Goal: Find specific page/section: Find specific page/section

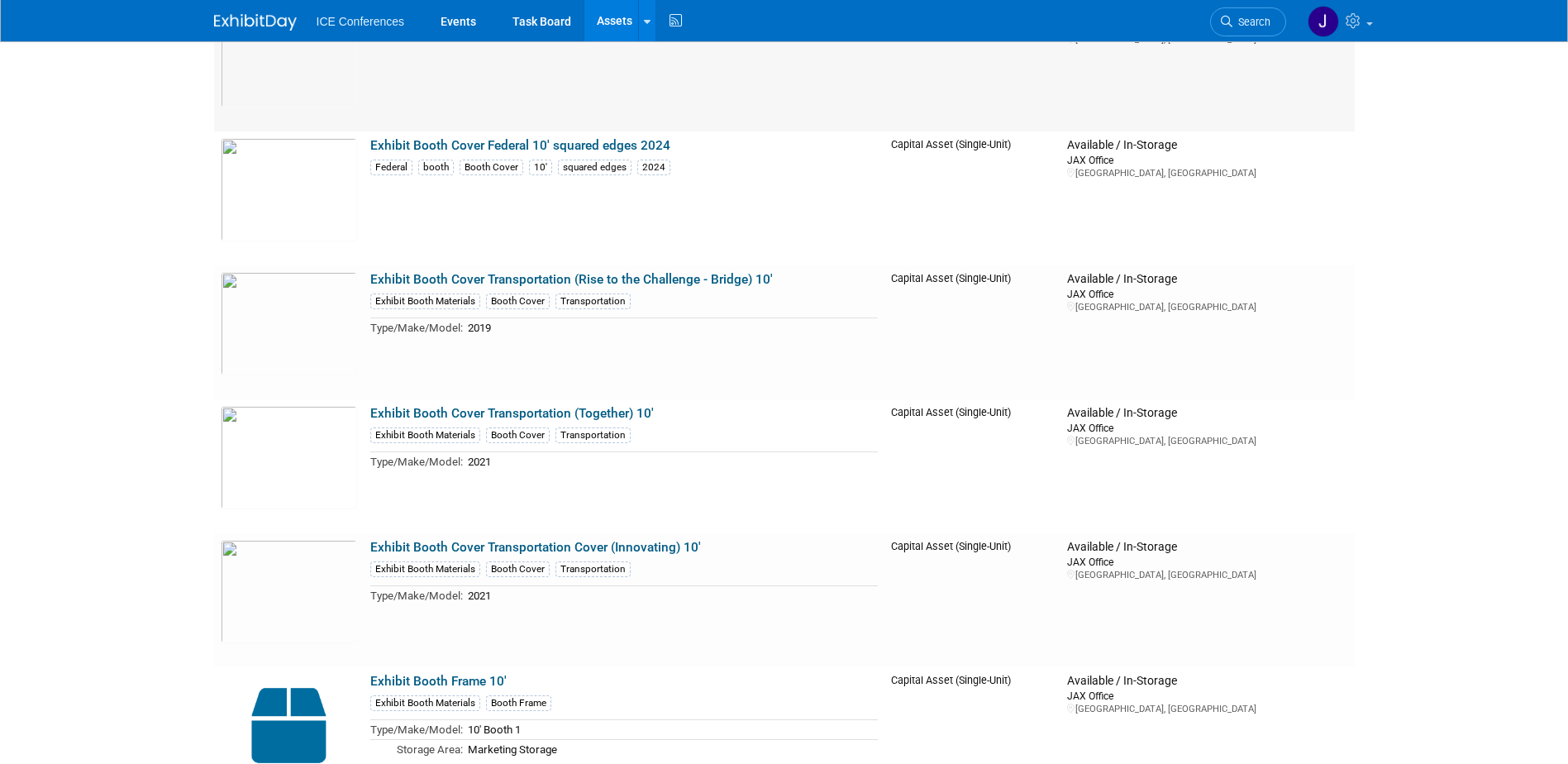
scroll to position [2067, 0]
click at [305, 196] on img at bounding box center [289, 188] width 136 height 103
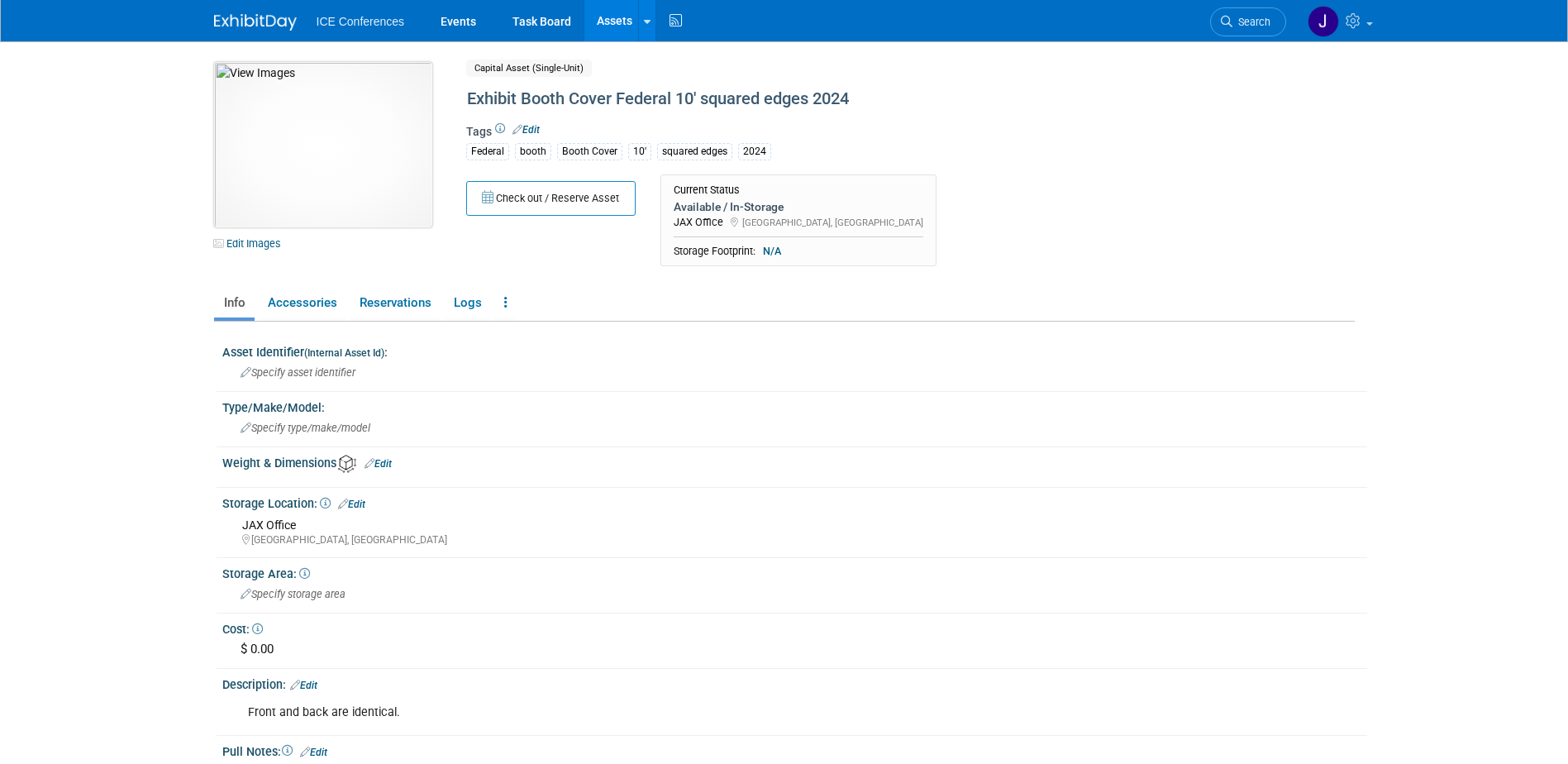
click at [311, 202] on img at bounding box center [323, 144] width 218 height 165
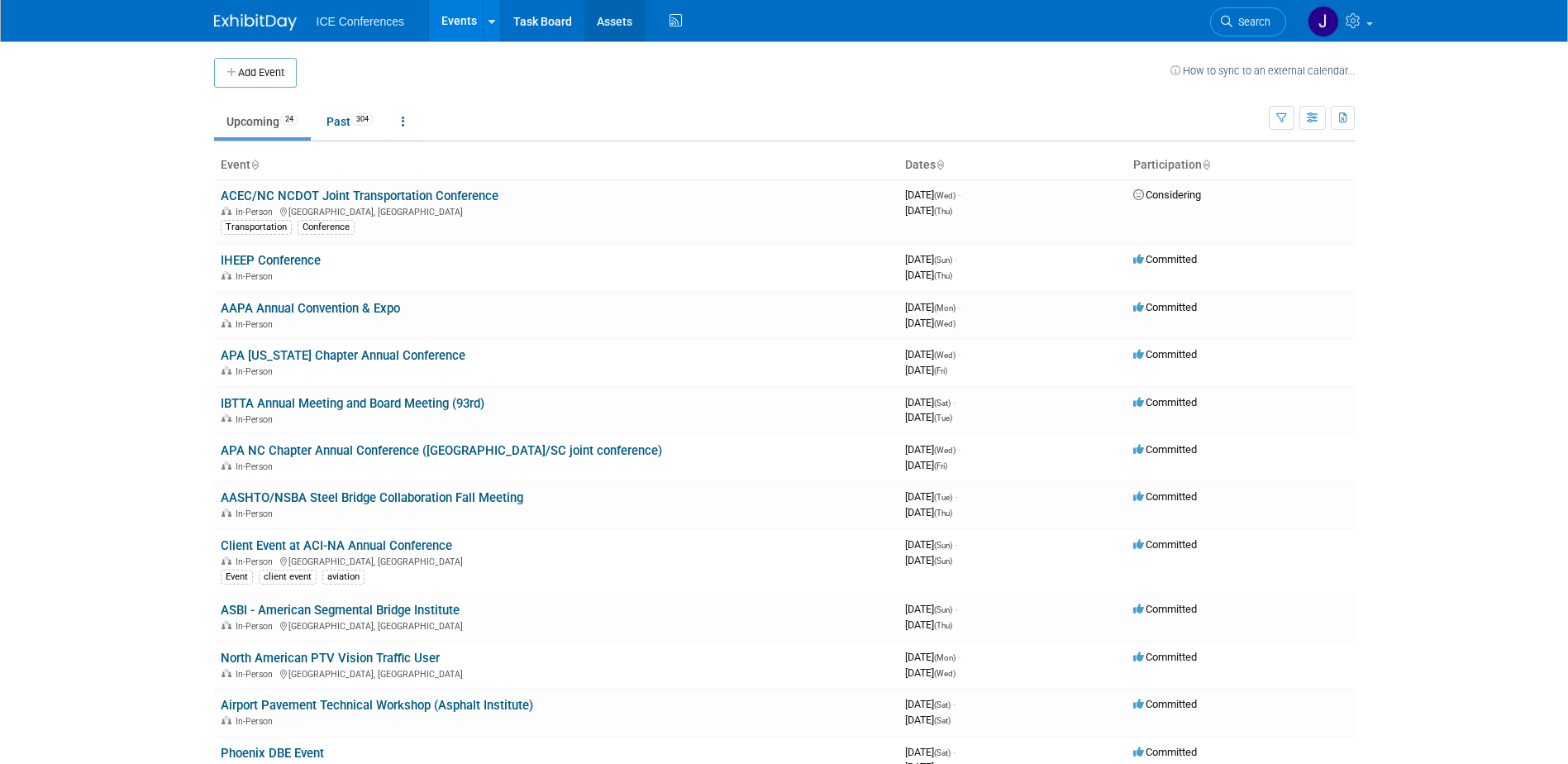
click at [612, 13] on link "Assets" at bounding box center [614, 21] width 60 height 41
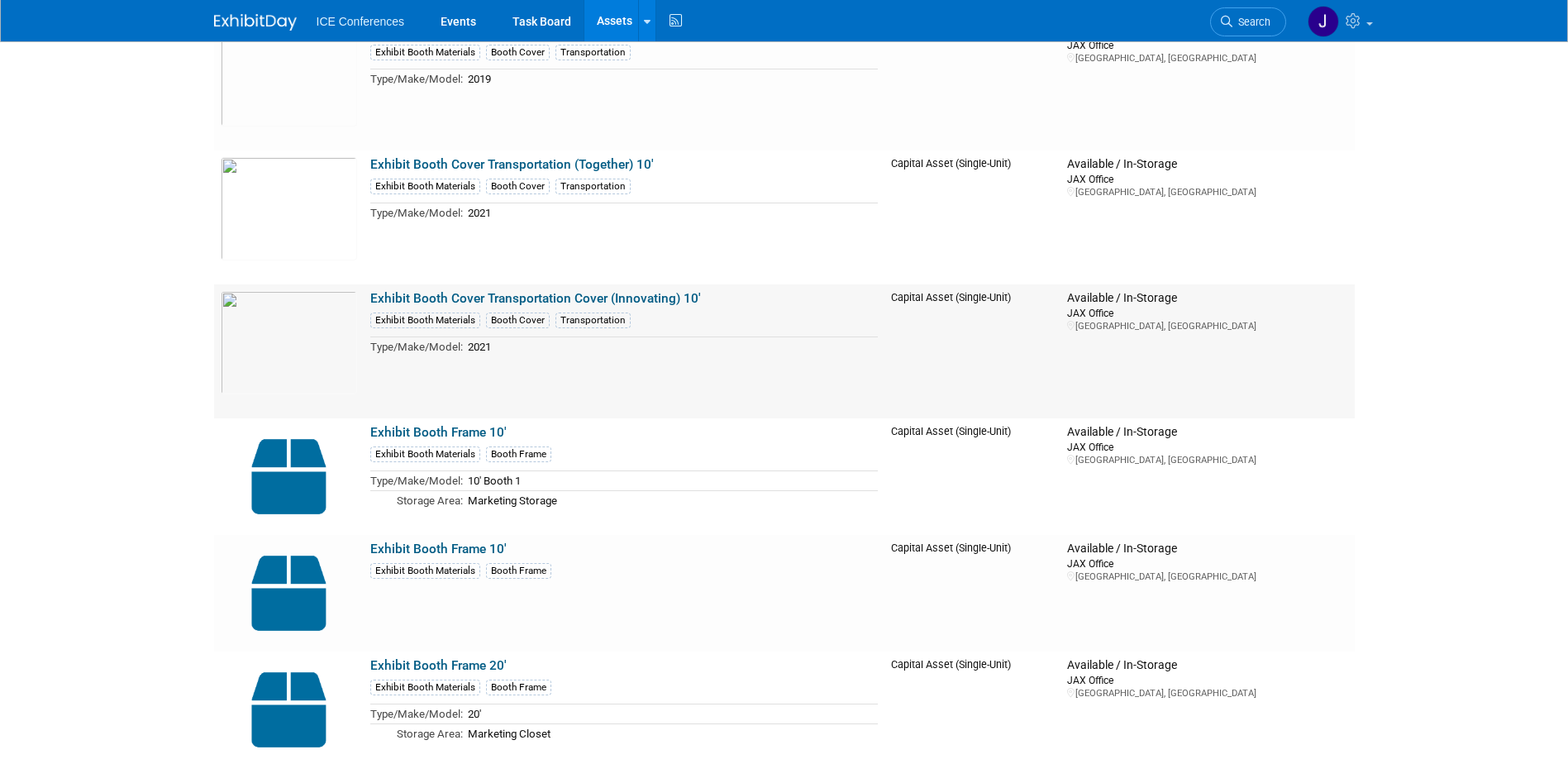
scroll to position [1984, 0]
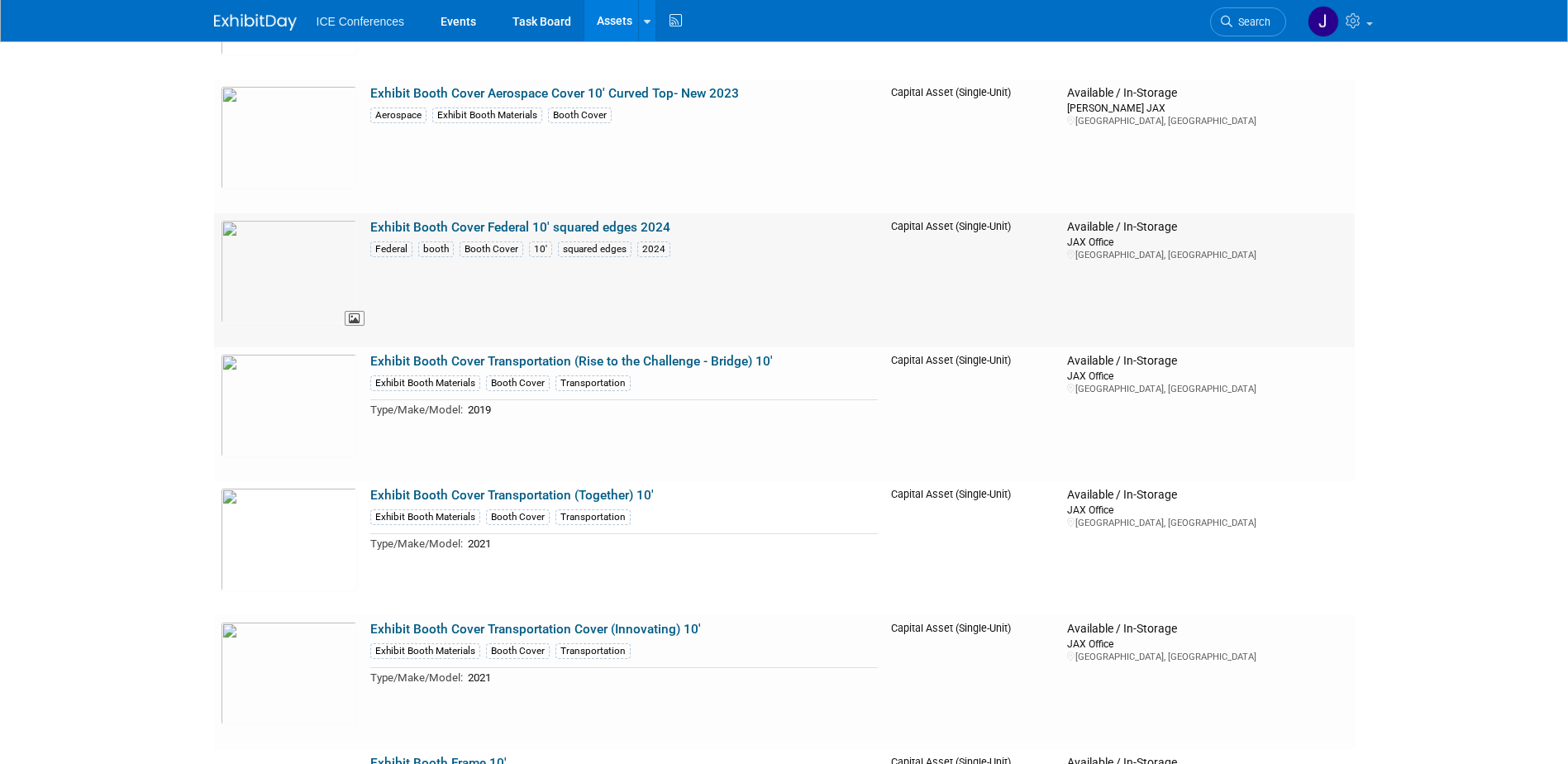
click at [289, 256] on img at bounding box center [289, 271] width 136 height 103
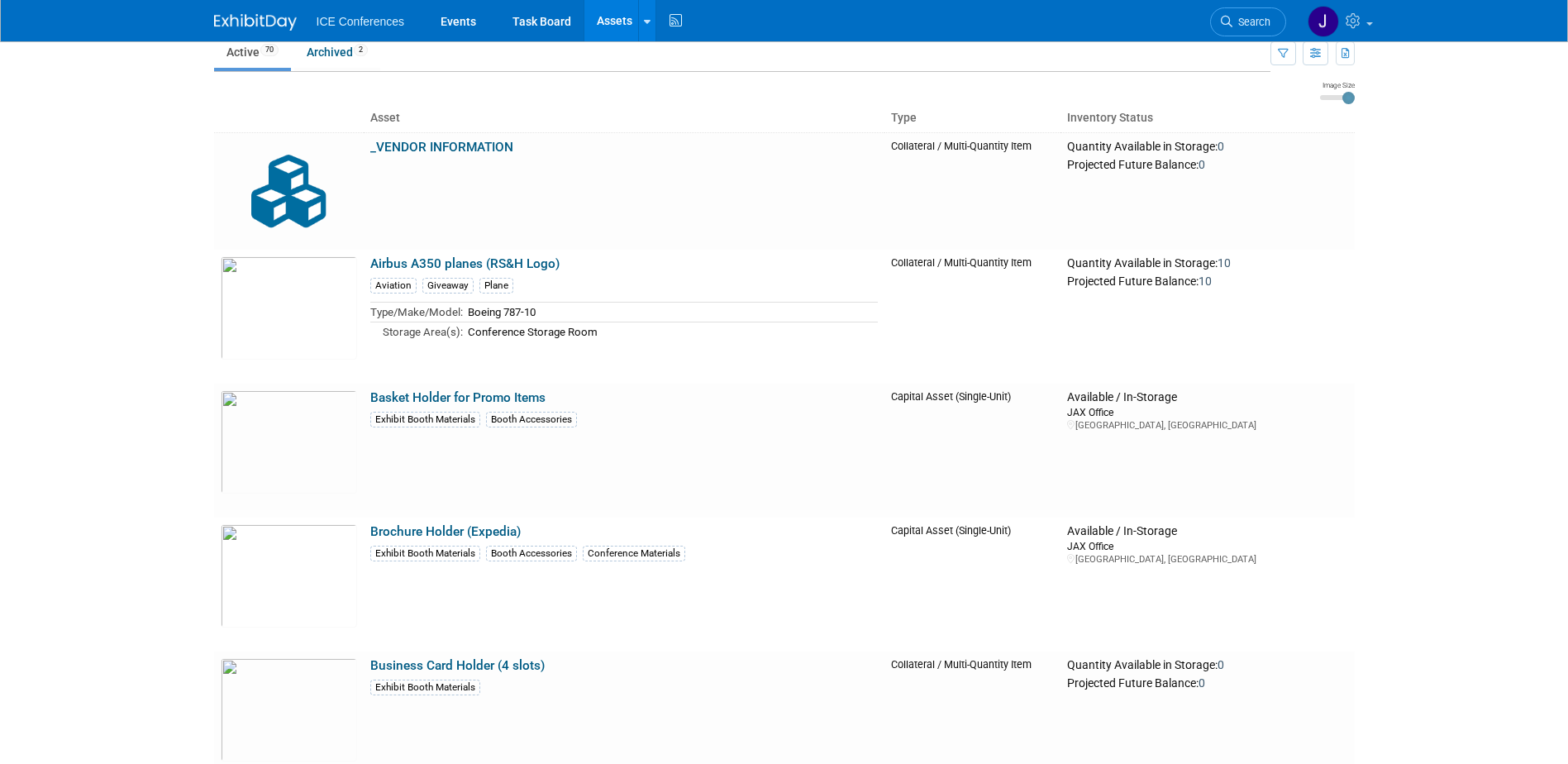
scroll to position [0, 0]
